Goal: Information Seeking & Learning: Check status

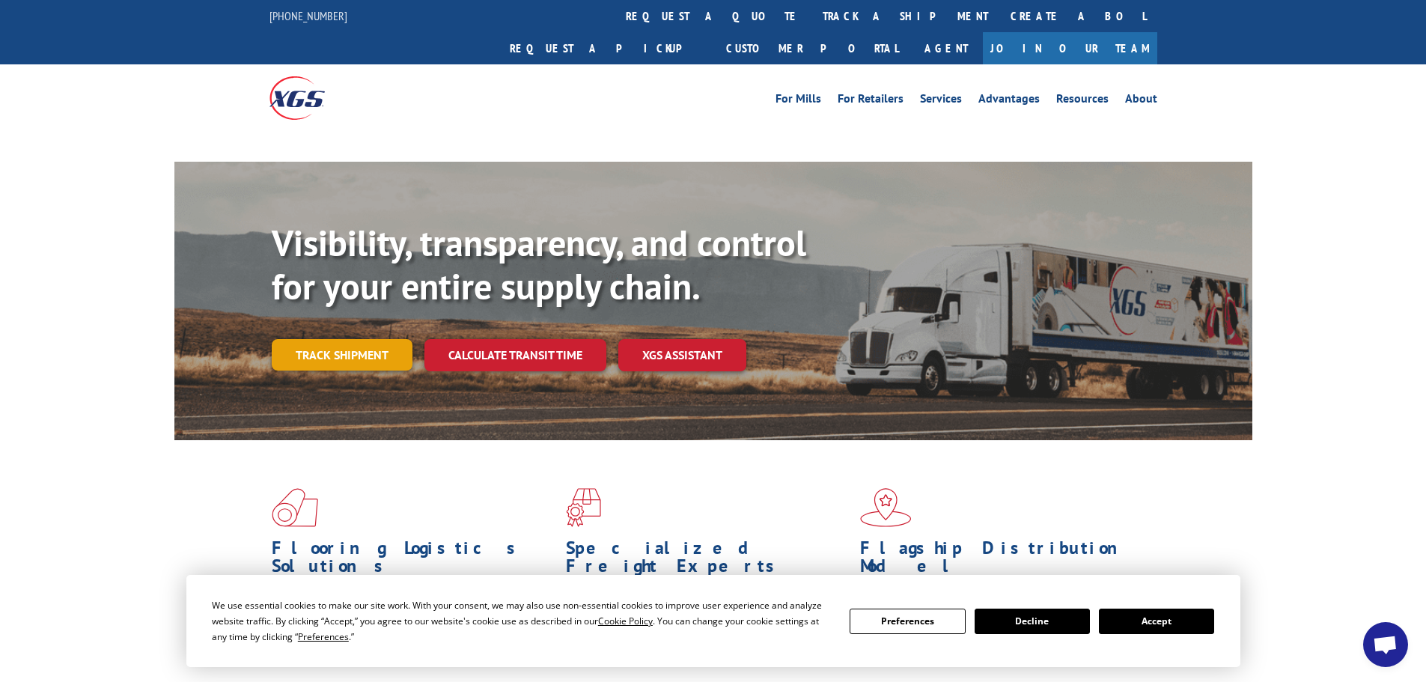
click at [338, 339] on link "Track shipment" at bounding box center [342, 354] width 141 height 31
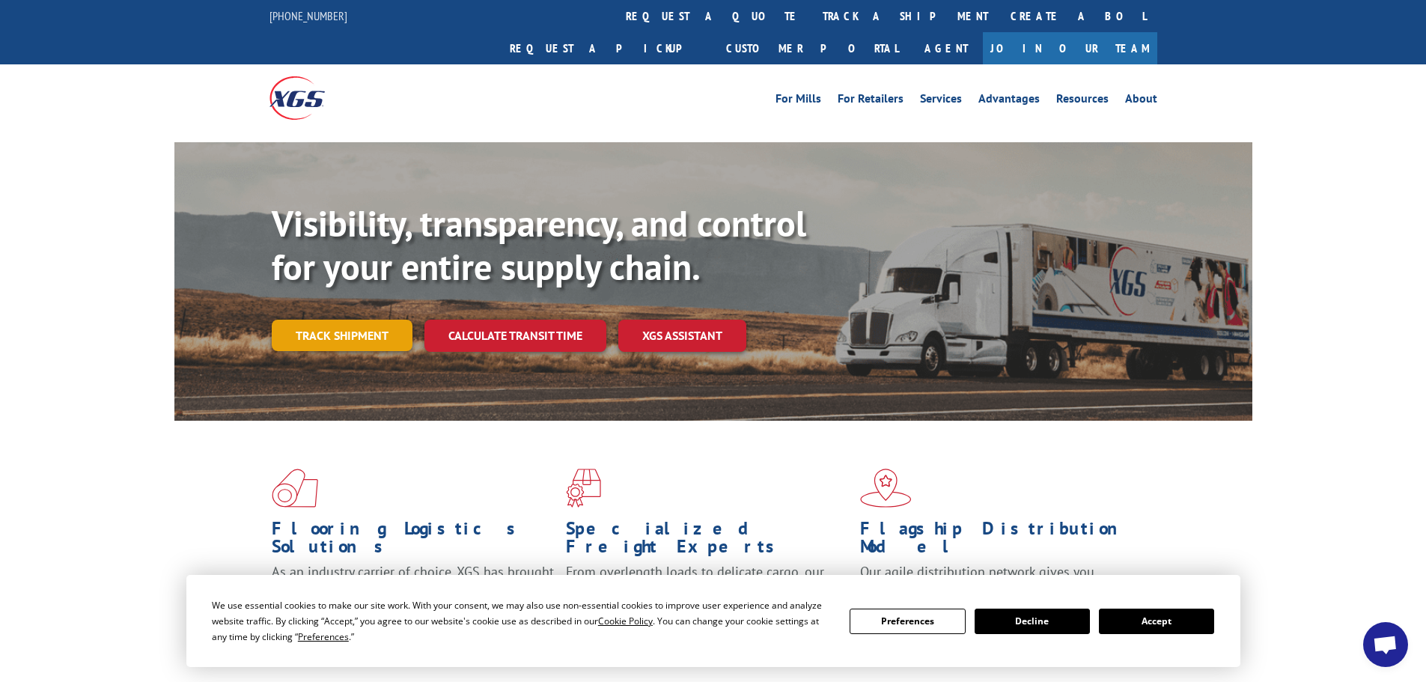
click at [360, 320] on link "Track shipment" at bounding box center [342, 335] width 141 height 31
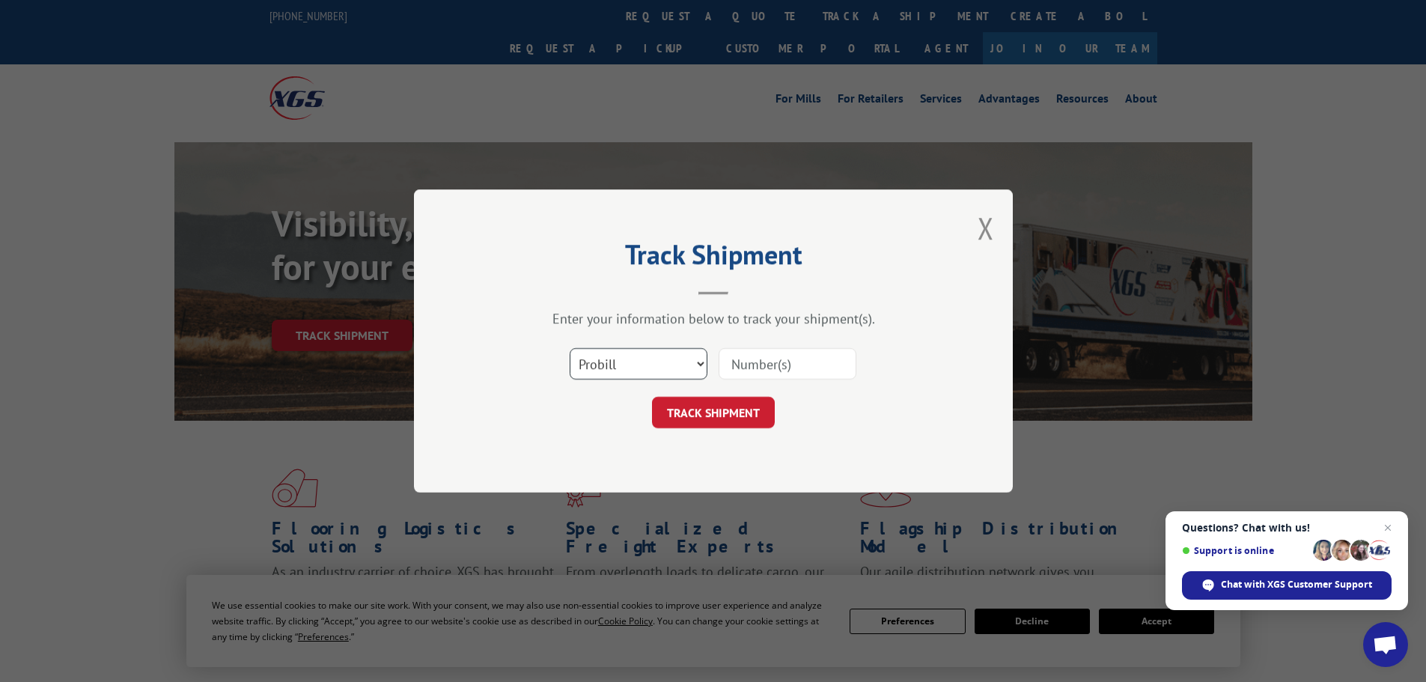
click at [654, 365] on select "Select category... Probill BOL PO" at bounding box center [639, 363] width 138 height 31
select select "bol"
click at [570, 348] on select "Select category... Probill BOL PO" at bounding box center [639, 363] width 138 height 31
click at [763, 365] on input at bounding box center [788, 363] width 138 height 31
paste input "5642129"
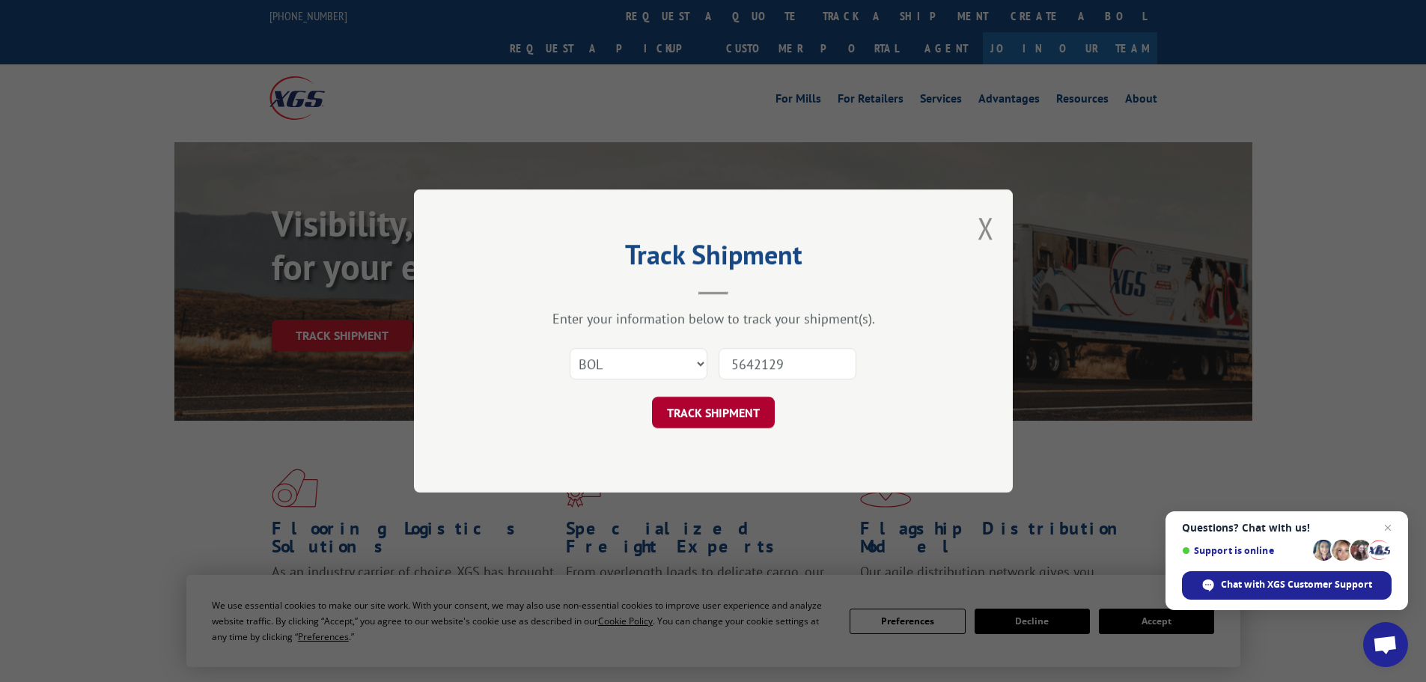
type input "5642129"
drag, startPoint x: 698, startPoint y: 413, endPoint x: 673, endPoint y: 410, distance: 24.9
click at [697, 413] on button "TRACK SHIPMENT" at bounding box center [713, 412] width 123 height 31
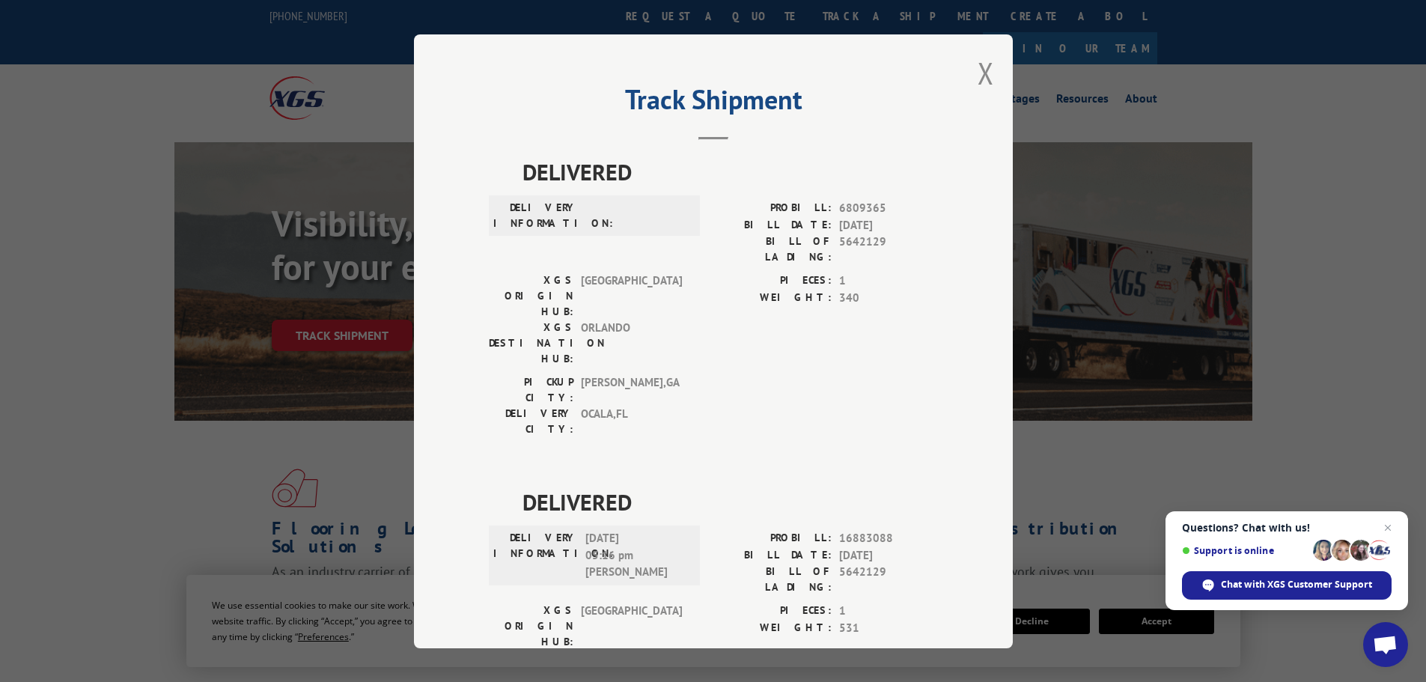
drag, startPoint x: 976, startPoint y: 71, endPoint x: 778, endPoint y: 82, distance: 198.7
click at [978, 68] on button "Close modal" at bounding box center [986, 73] width 16 height 40
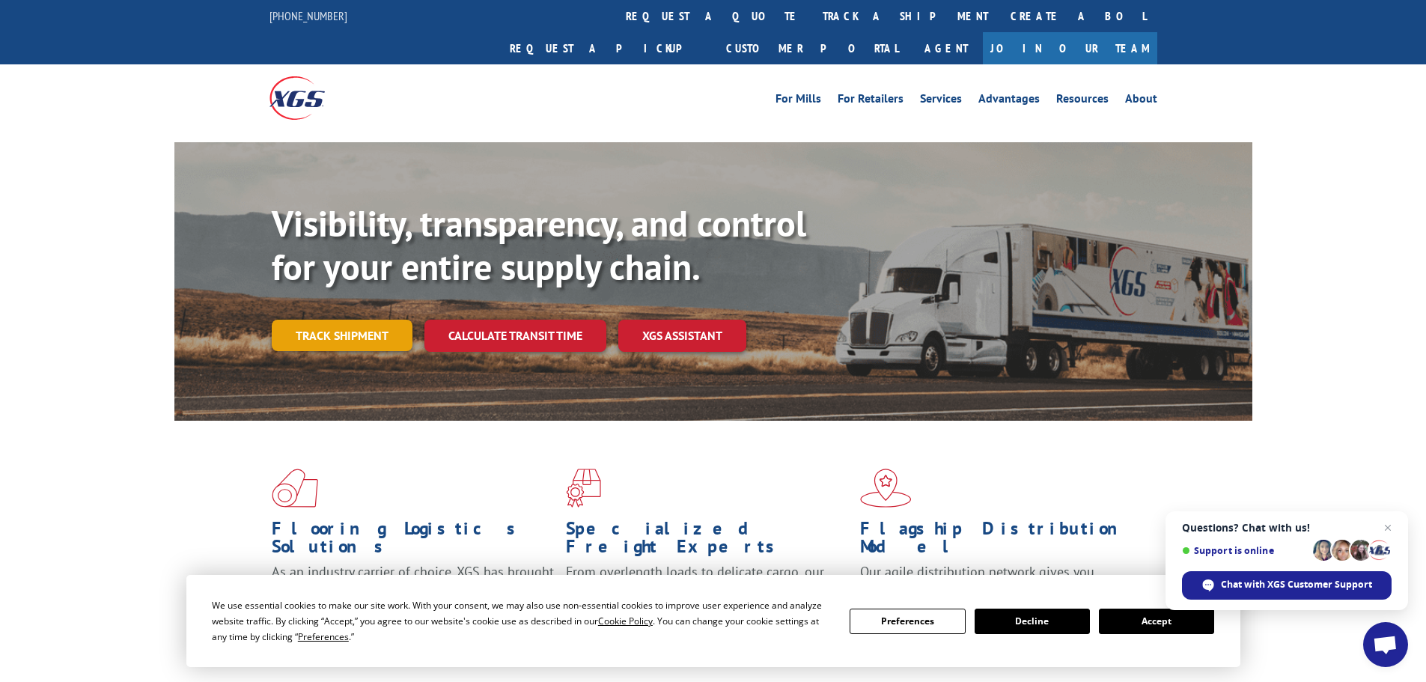
click at [312, 320] on link "Track shipment" at bounding box center [342, 335] width 141 height 31
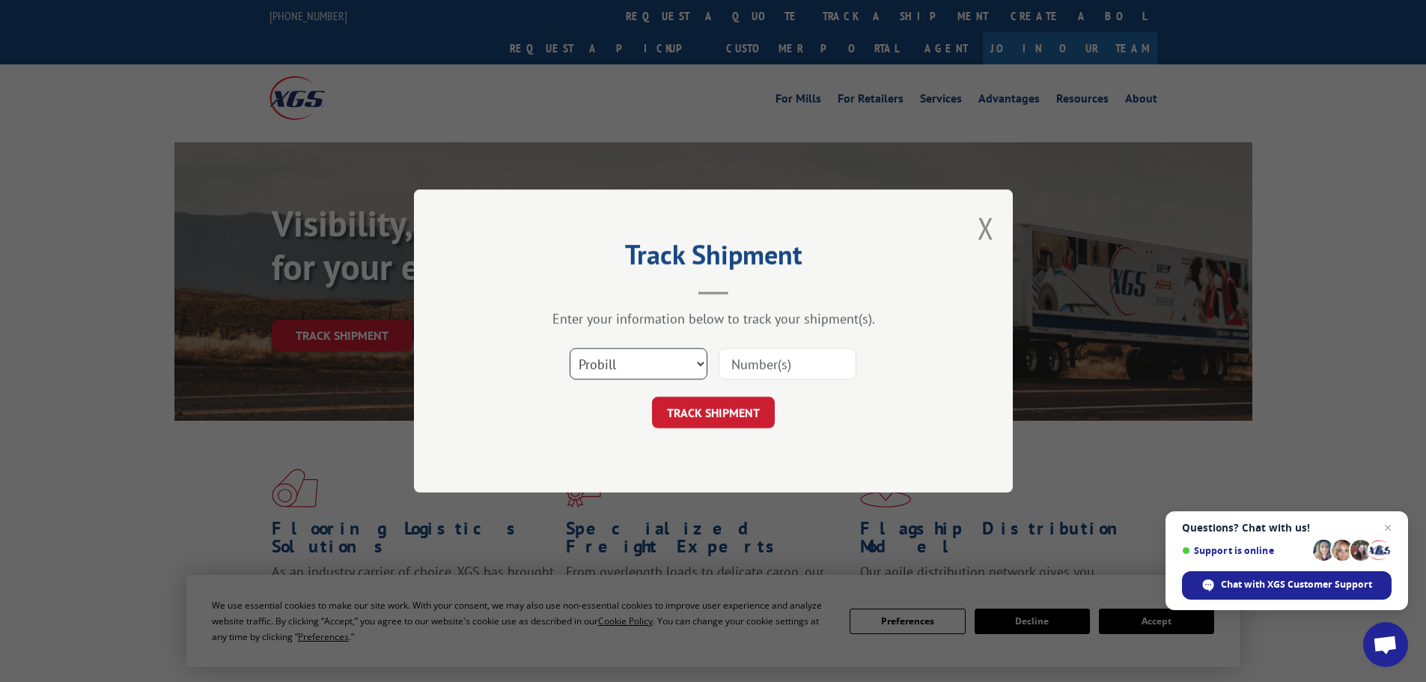
click at [657, 368] on select "Select category... Probill BOL PO" at bounding box center [639, 363] width 138 height 31
select select "bol"
click at [570, 348] on select "Select category... Probill BOL PO" at bounding box center [639, 363] width 138 height 31
click at [737, 362] on input at bounding box center [788, 363] width 138 height 31
paste input "0078282470"
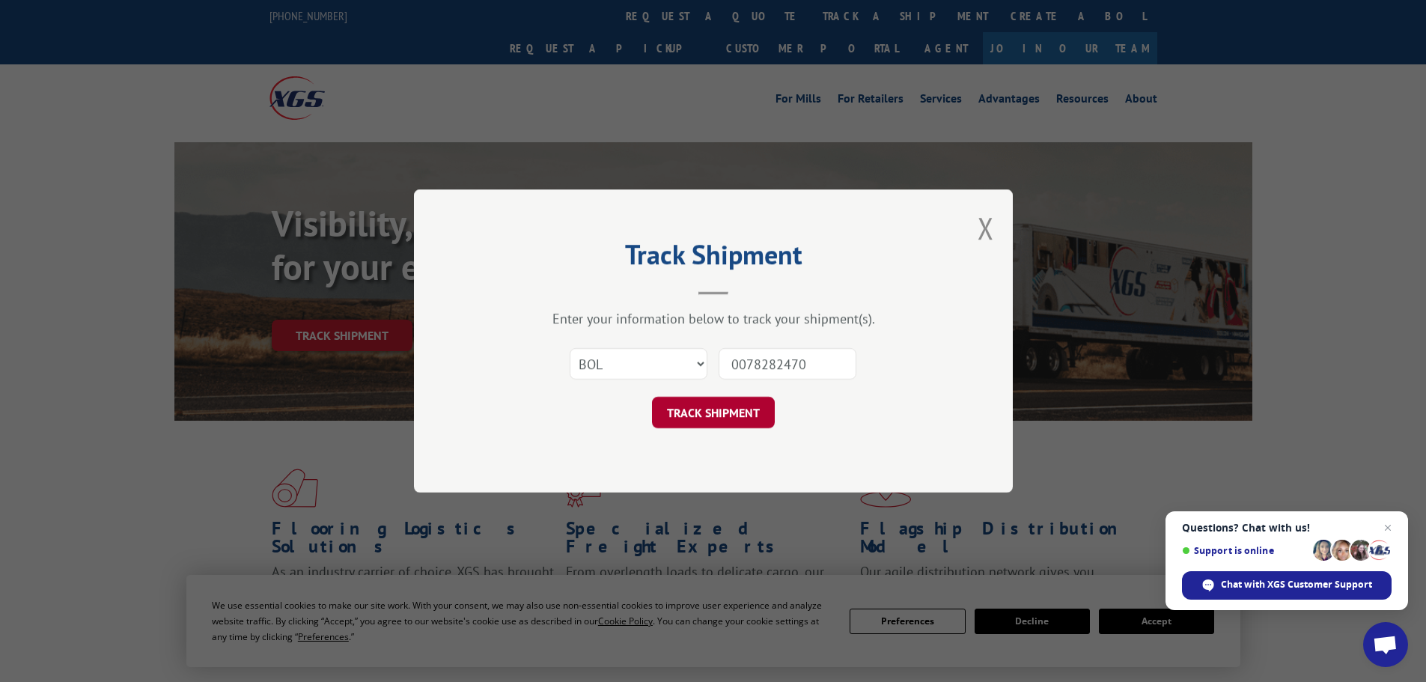
type input "0078282470"
click at [710, 418] on button "TRACK SHIPMENT" at bounding box center [713, 412] width 123 height 31
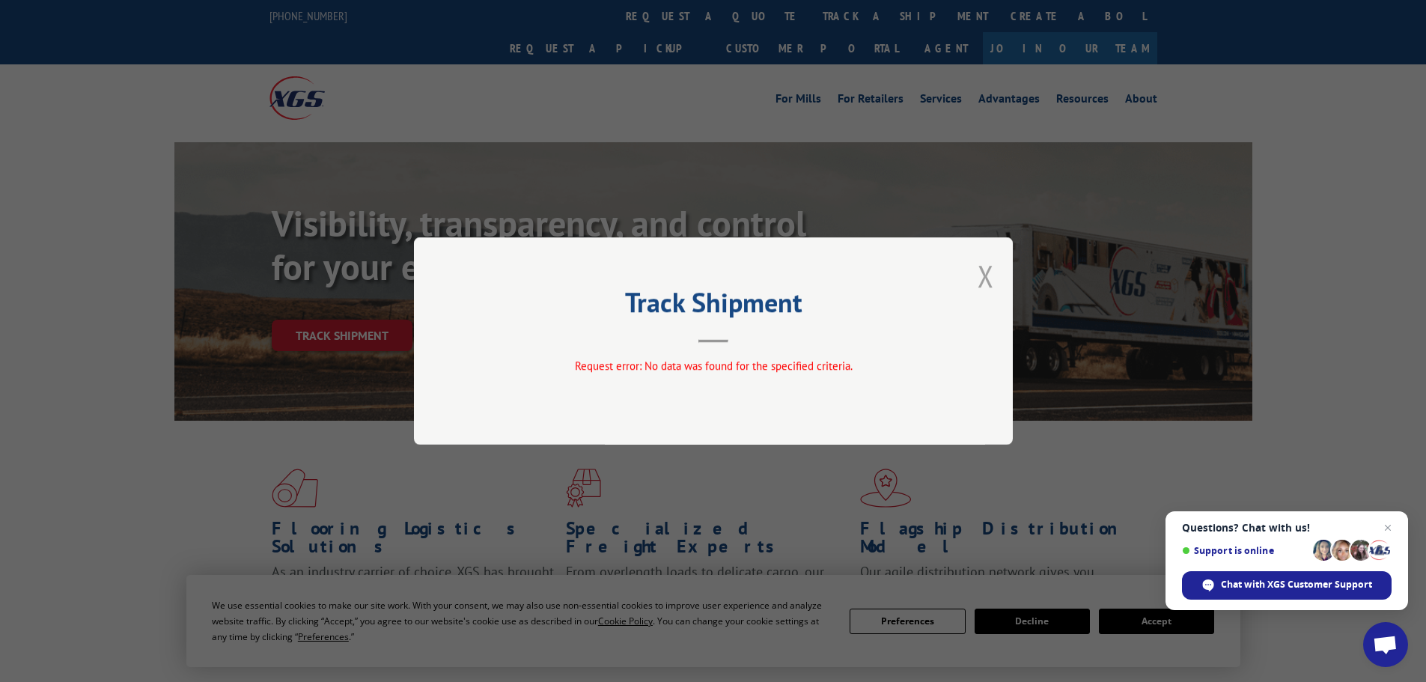
click at [983, 278] on button "Close modal" at bounding box center [986, 276] width 16 height 40
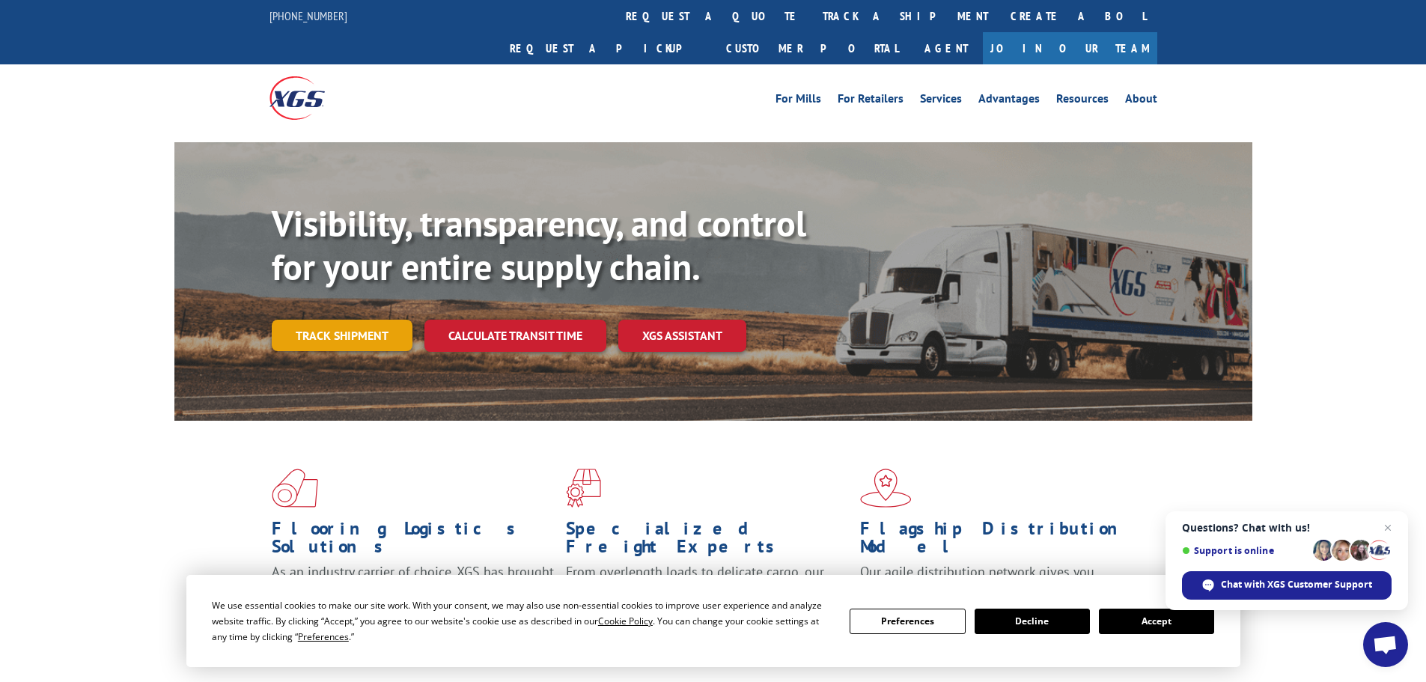
click at [346, 320] on link "Track shipment" at bounding box center [342, 335] width 141 height 31
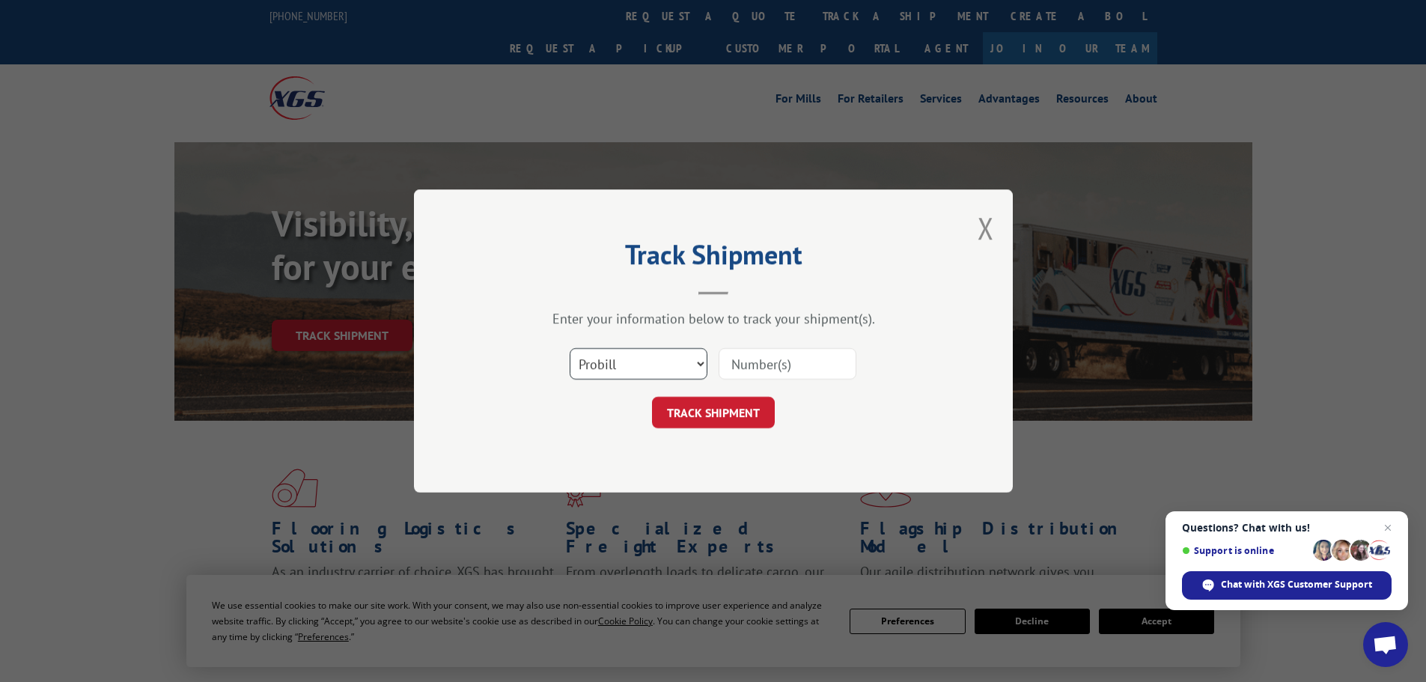
click at [645, 371] on select "Select category... Probill BOL PO" at bounding box center [639, 363] width 138 height 31
select select "bol"
click at [570, 348] on select "Select category... Probill BOL PO" at bounding box center [639, 363] width 138 height 31
click at [769, 362] on input at bounding box center [788, 363] width 138 height 31
paste input "0078282470"
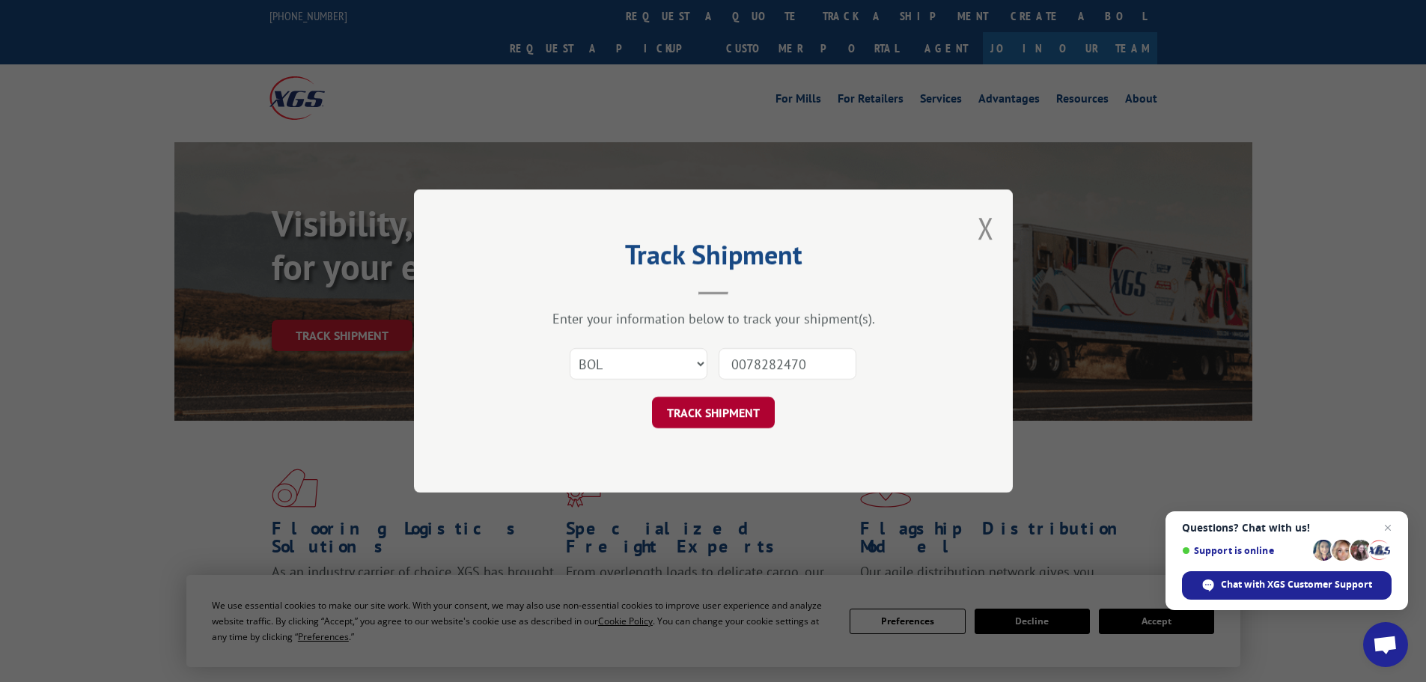
type input "0078282470"
click at [737, 415] on button "TRACK SHIPMENT" at bounding box center [713, 412] width 123 height 31
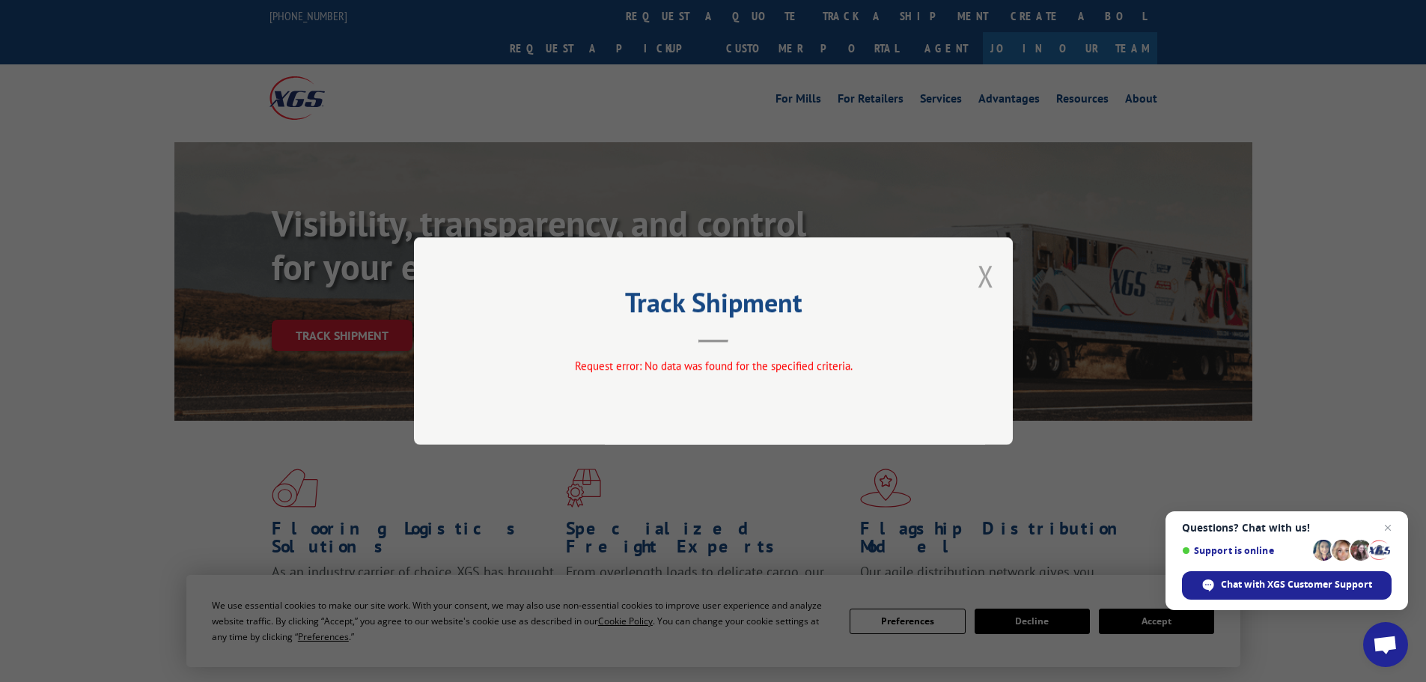
click at [989, 270] on button "Close modal" at bounding box center [986, 276] width 16 height 40
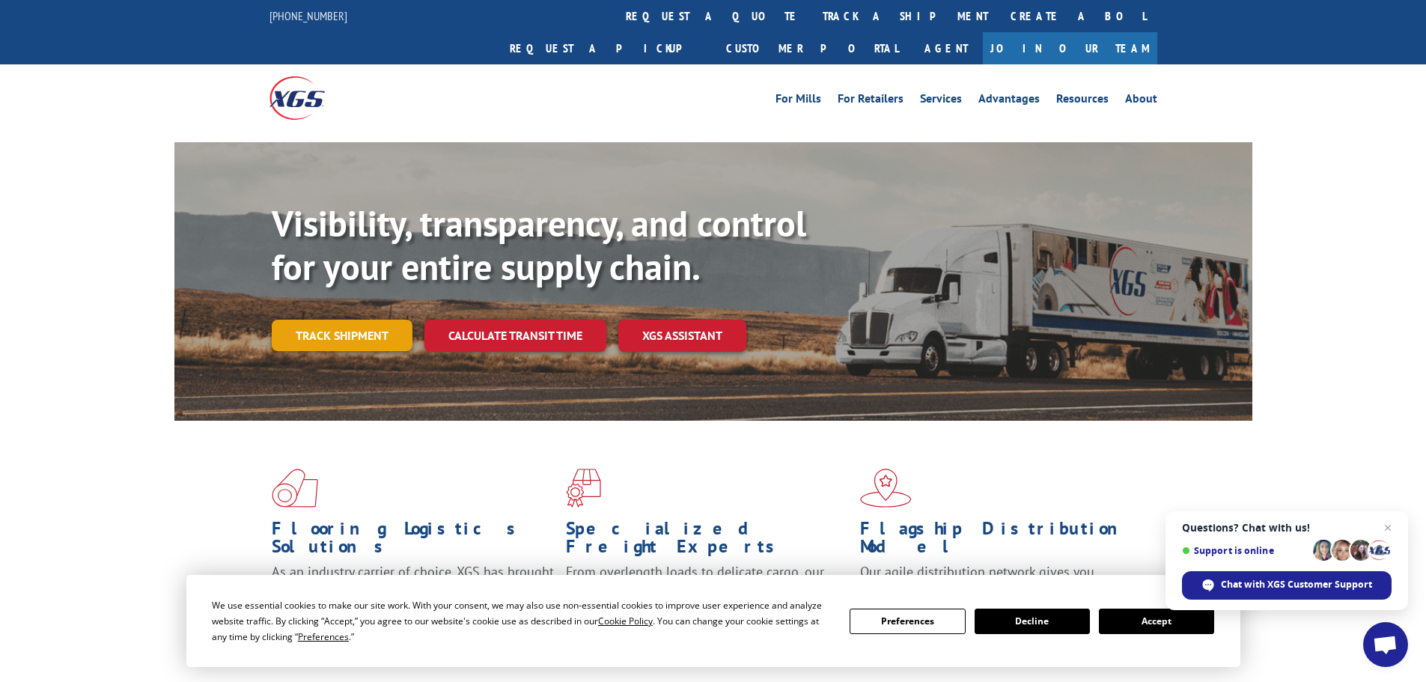
click at [374, 320] on link "Track shipment" at bounding box center [342, 335] width 141 height 31
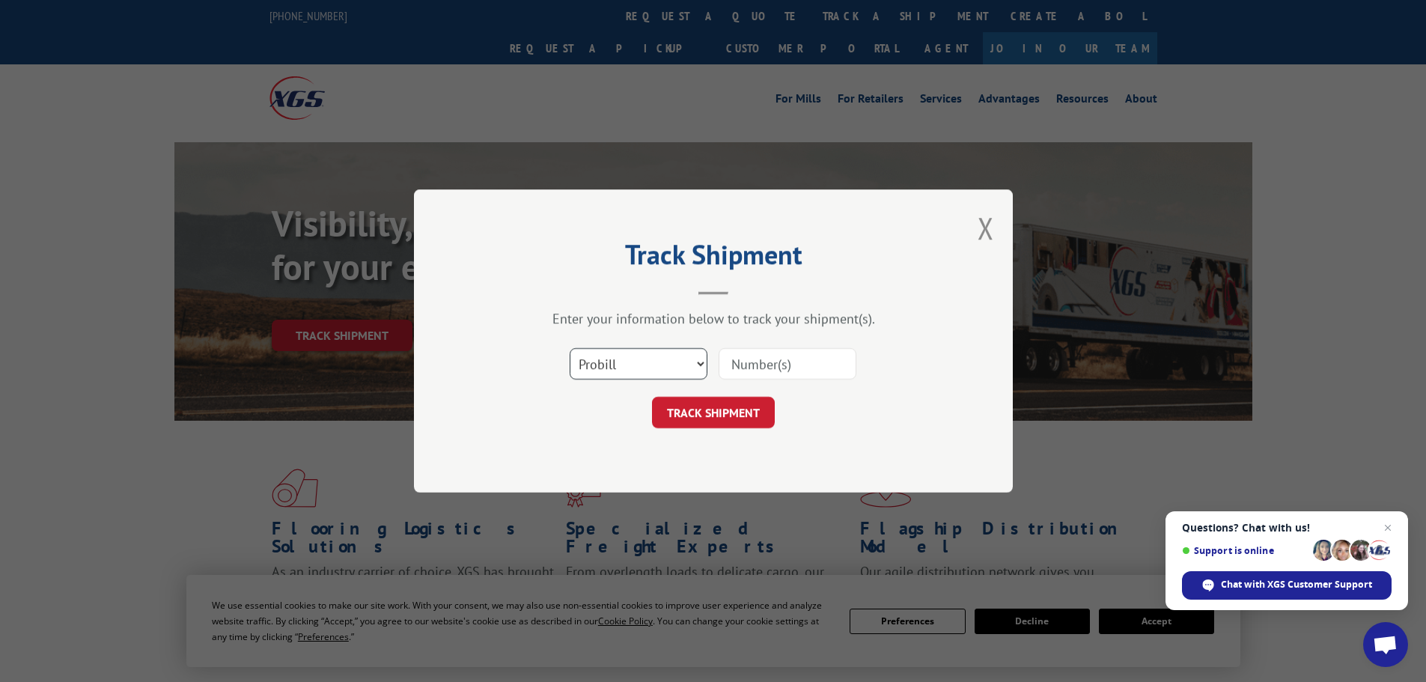
click at [633, 372] on select "Select category... Probill BOL PO" at bounding box center [639, 363] width 138 height 31
click at [570, 348] on select "Select category... Probill BOL PO" at bounding box center [639, 363] width 138 height 31
click at [755, 353] on input at bounding box center [788, 363] width 138 height 31
paste input "0078282470"
type input "0078282470"
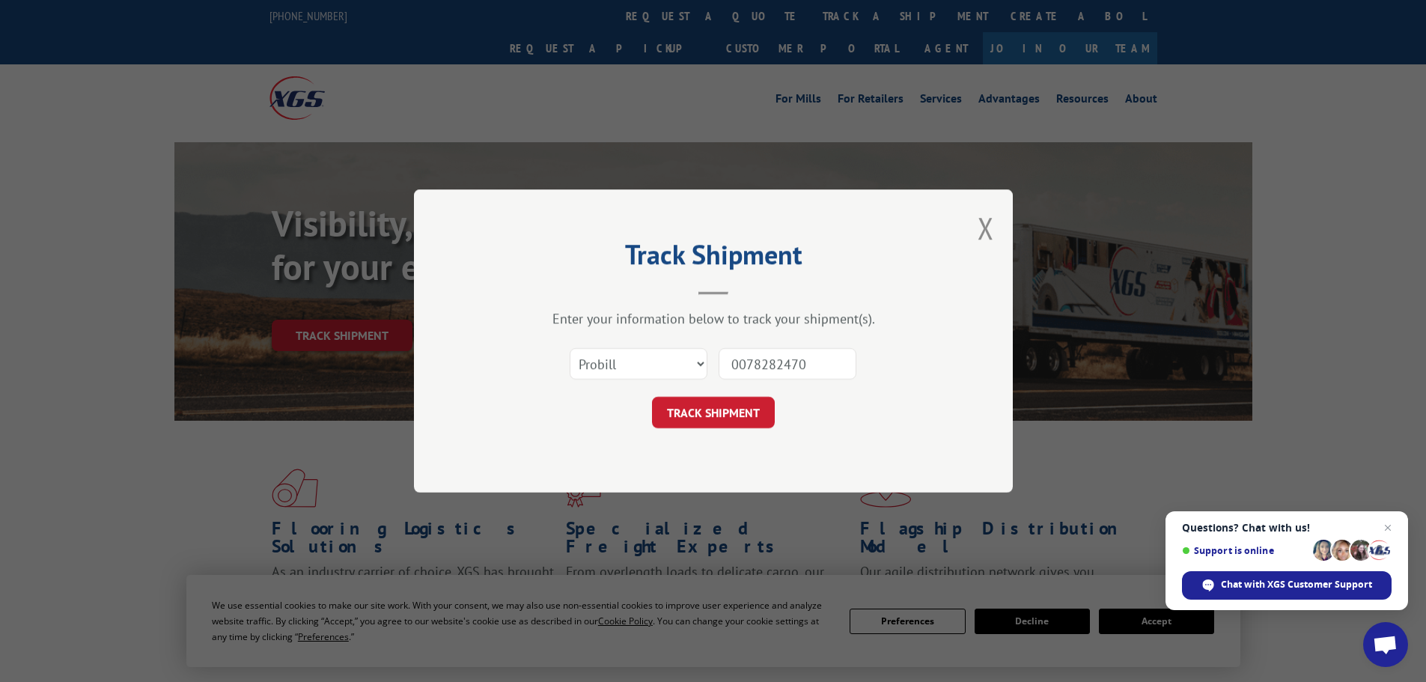
drag, startPoint x: 752, startPoint y: 417, endPoint x: 709, endPoint y: 411, distance: 43.1
click at [746, 417] on button "TRACK SHIPMENT" at bounding box center [713, 412] width 123 height 31
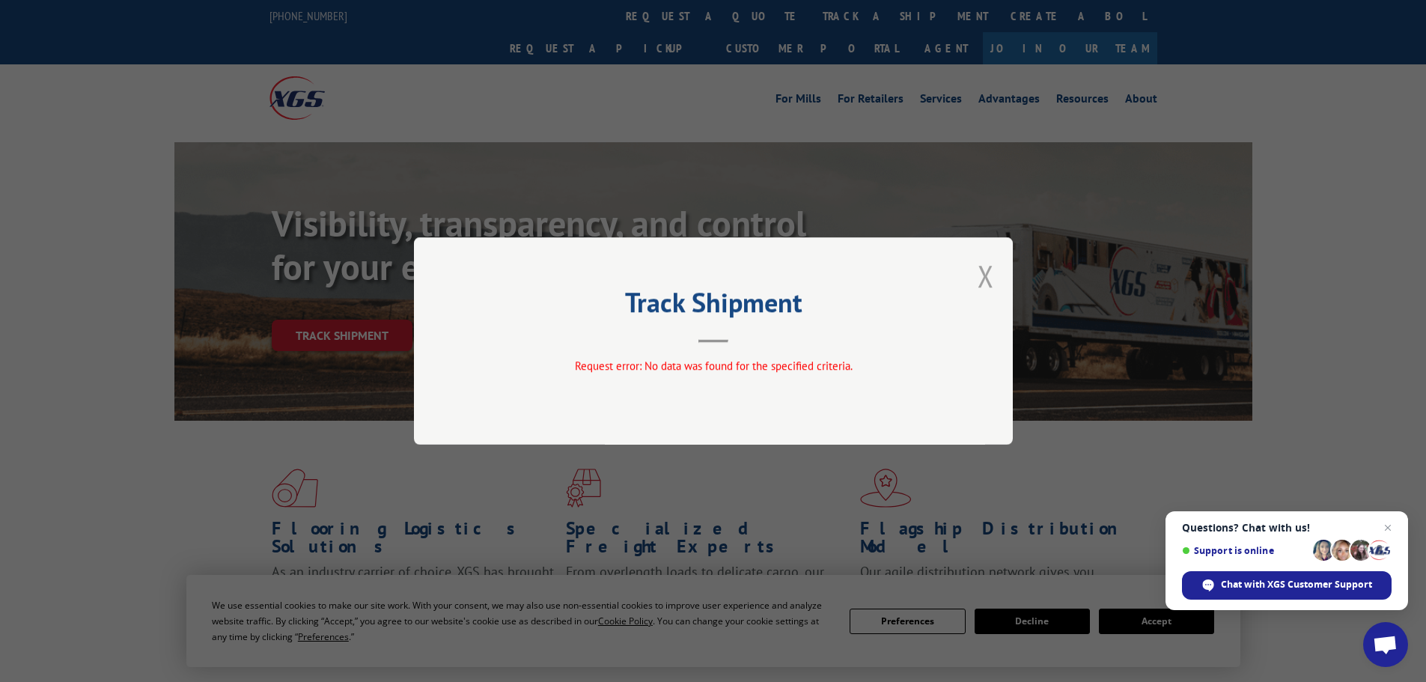
click at [984, 281] on button "Close modal" at bounding box center [986, 276] width 16 height 40
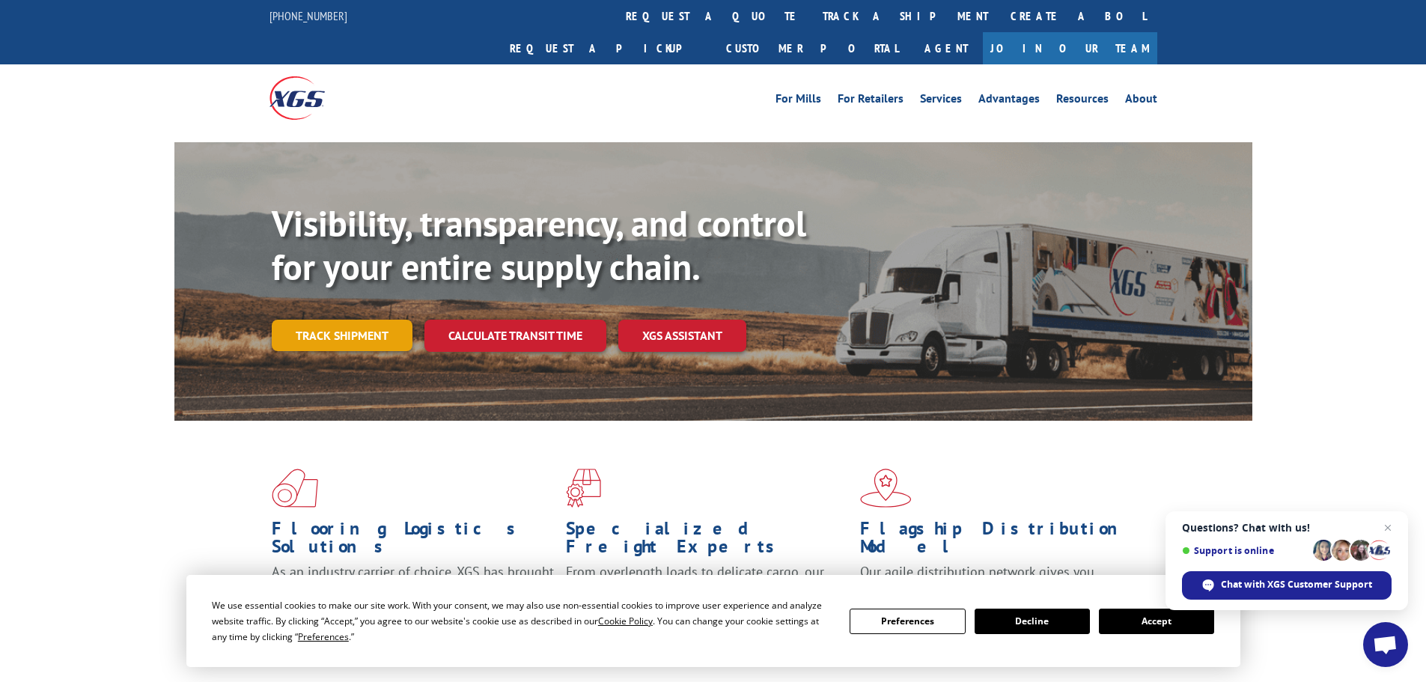
click at [343, 320] on link "Track shipment" at bounding box center [342, 335] width 141 height 31
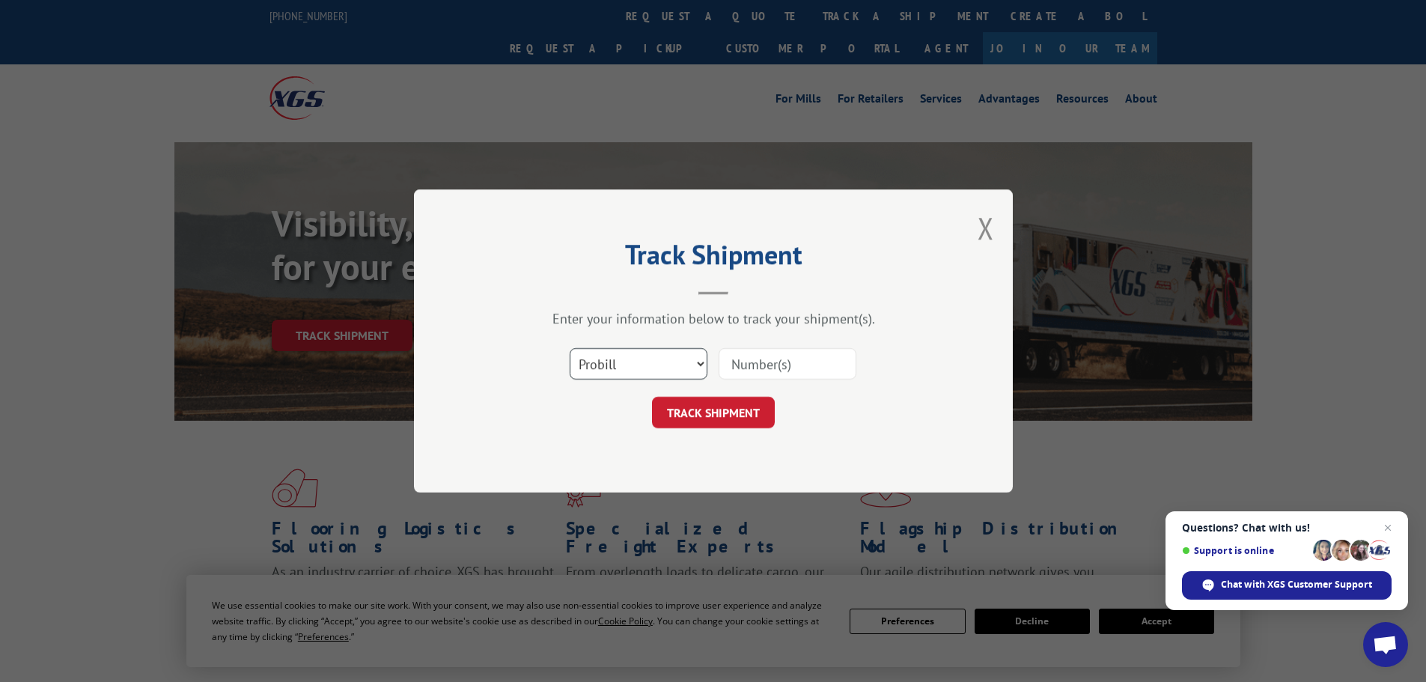
click at [630, 367] on select "Select category... Probill BOL PO" at bounding box center [639, 363] width 138 height 31
select select "bol"
click at [570, 348] on select "Select category... Probill BOL PO" at bounding box center [639, 363] width 138 height 31
click at [731, 356] on input at bounding box center [788, 363] width 138 height 31
paste input "2879039"
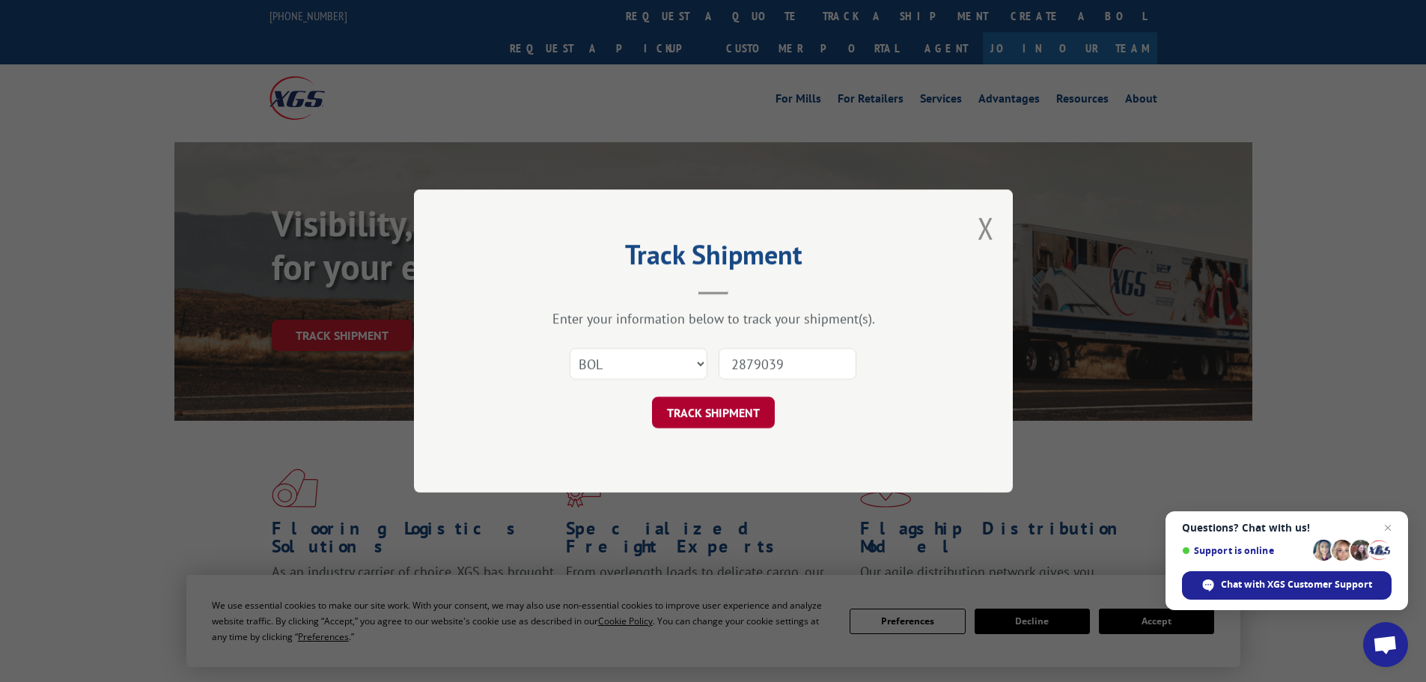
type input "2879039"
click at [740, 412] on button "TRACK SHIPMENT" at bounding box center [713, 412] width 123 height 31
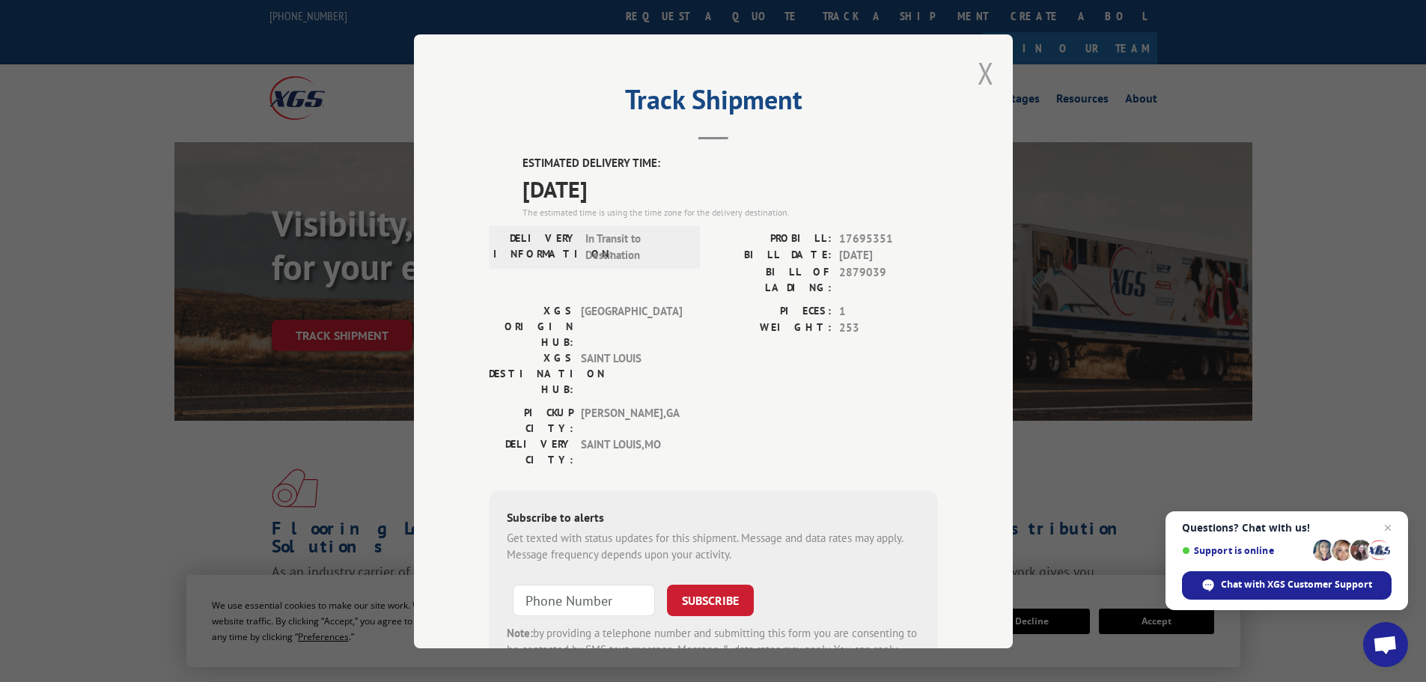
click at [978, 77] on button "Close modal" at bounding box center [986, 73] width 16 height 40
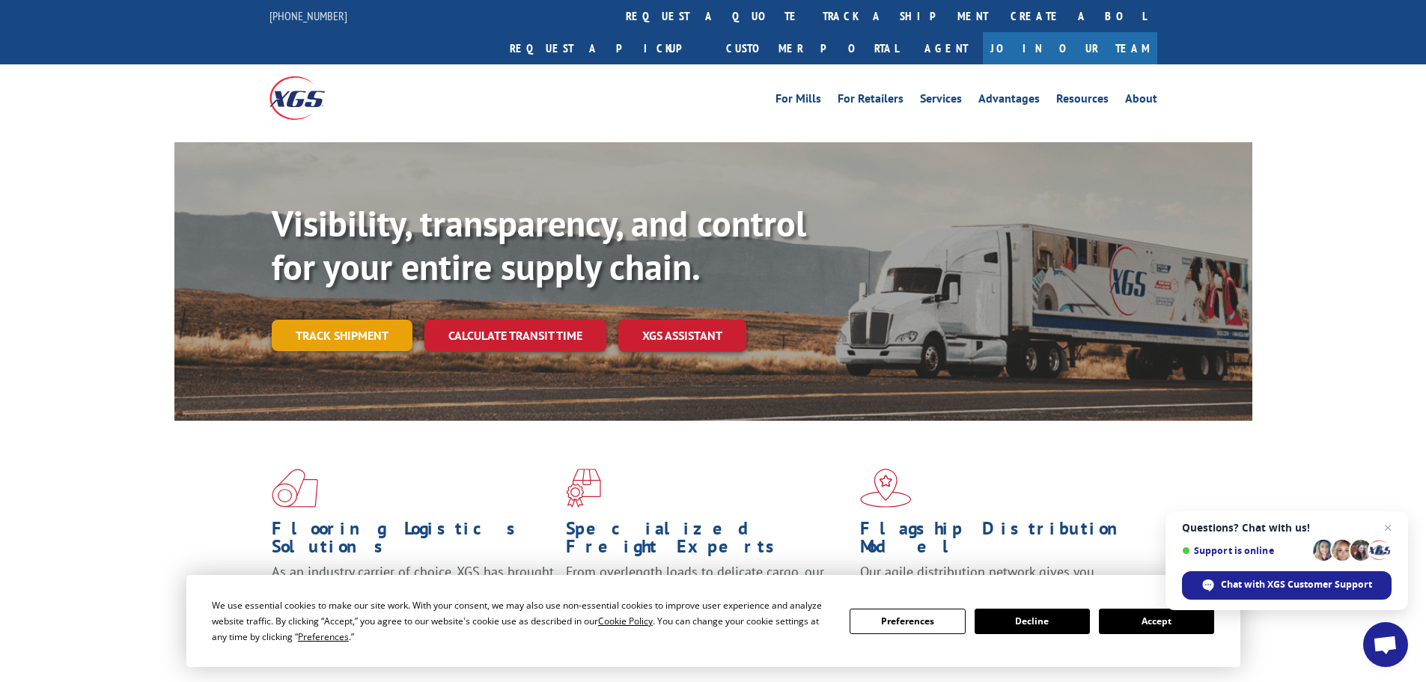
click at [351, 320] on link "Track shipment" at bounding box center [342, 335] width 141 height 31
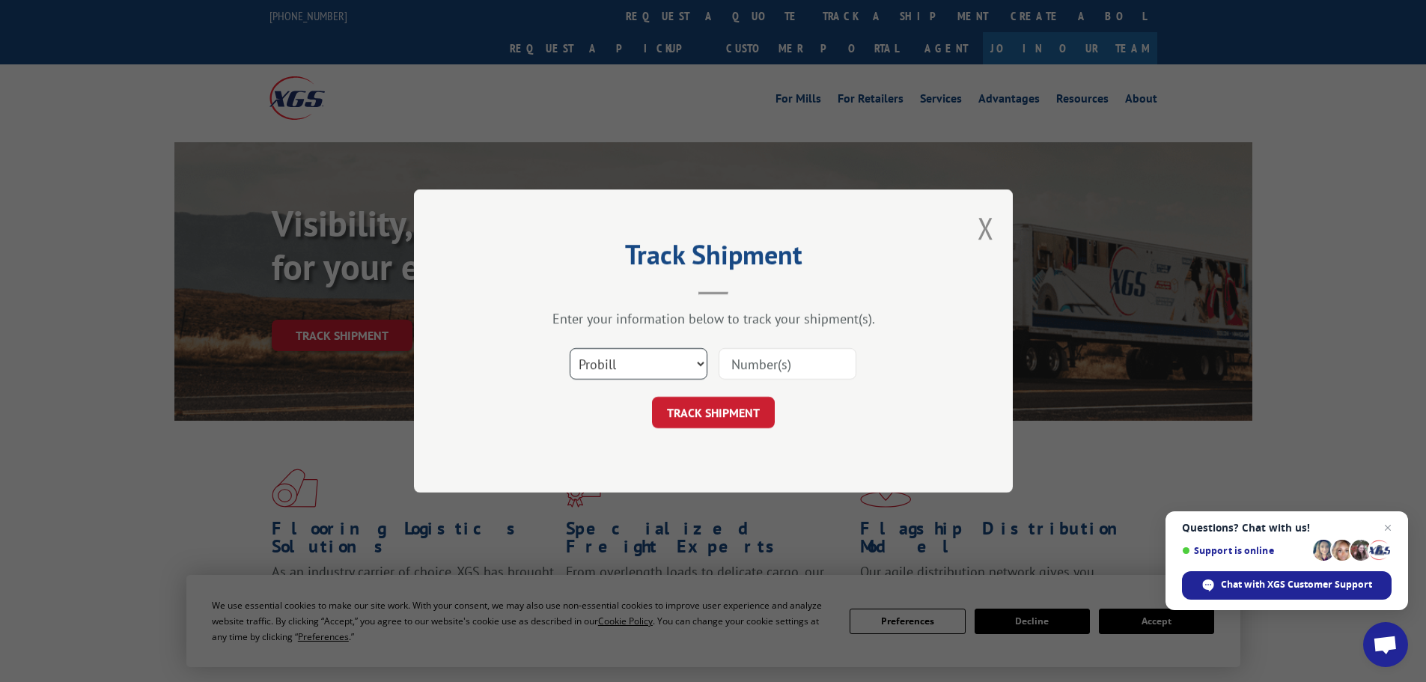
click at [664, 364] on select "Select category... Probill BOL PO" at bounding box center [639, 363] width 138 height 31
select select "bol"
click at [570, 348] on select "Select category... Probill BOL PO" at bounding box center [639, 363] width 138 height 31
click at [733, 362] on input at bounding box center [788, 363] width 138 height 31
paste input "5621840"
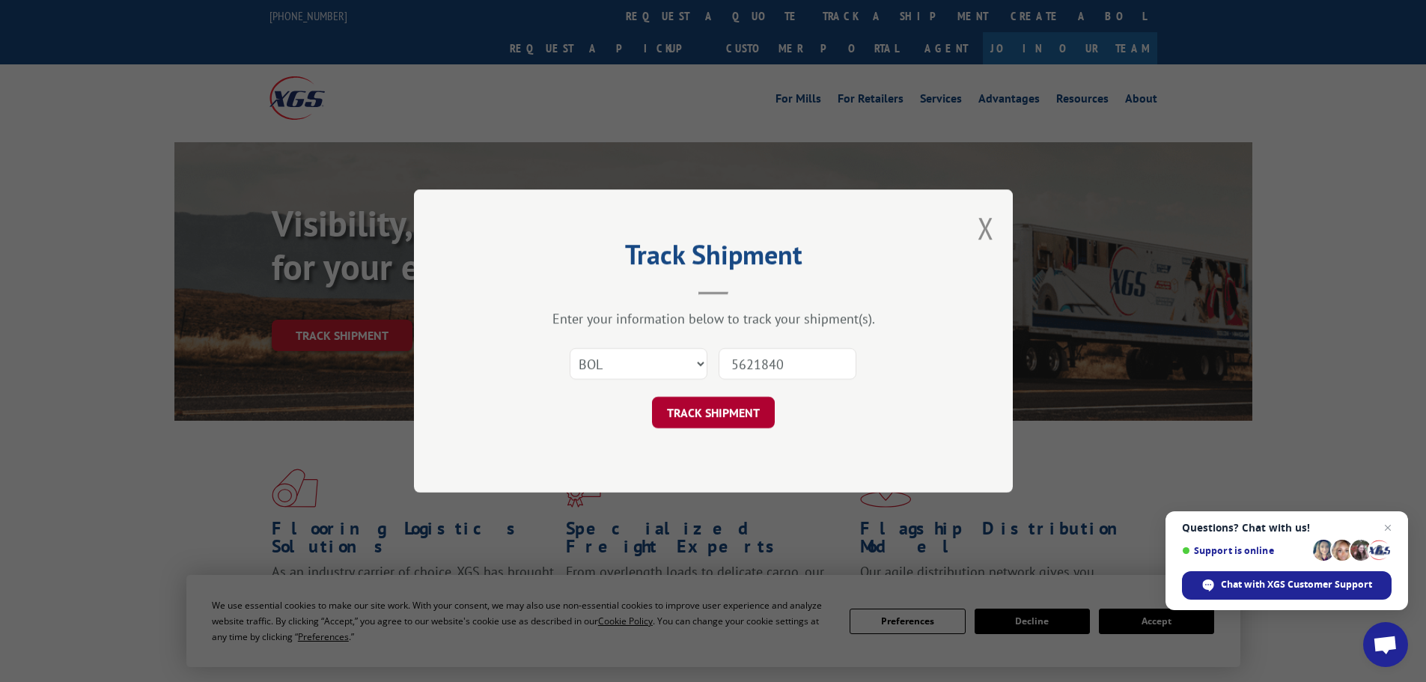
type input "5621840"
drag, startPoint x: 695, startPoint y: 412, endPoint x: 418, endPoint y: 349, distance: 283.3
click at [692, 410] on button "TRACK SHIPMENT" at bounding box center [713, 412] width 123 height 31
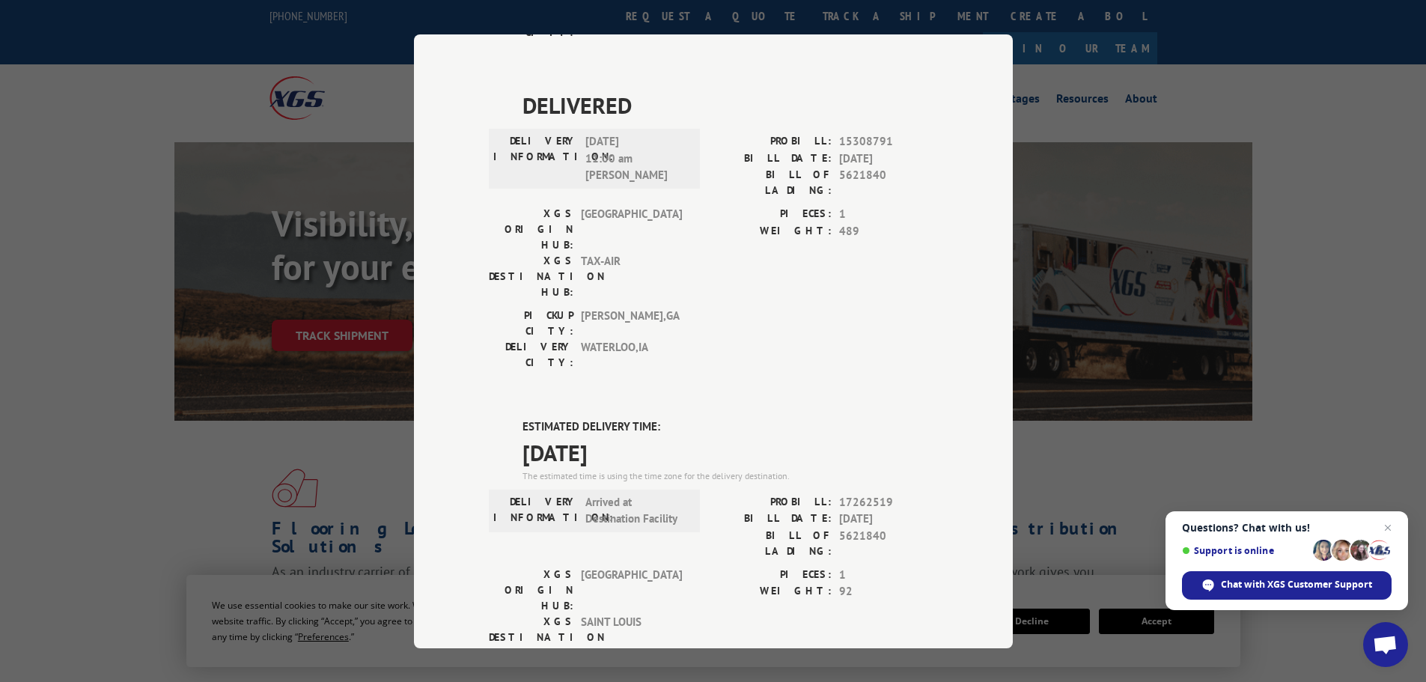
scroll to position [395, 0]
